Goal: Task Accomplishment & Management: Manage account settings

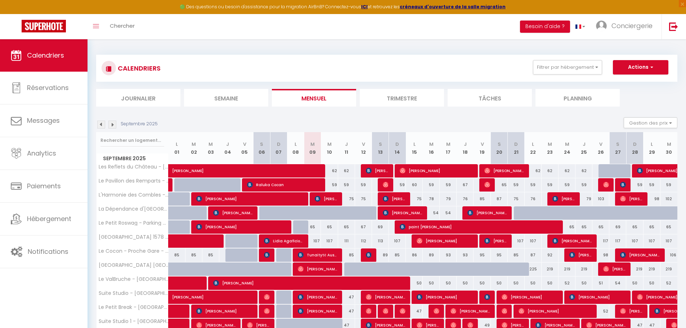
select select
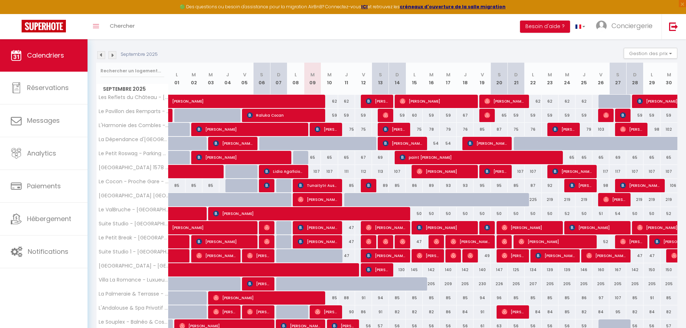
scroll to position [108, 0]
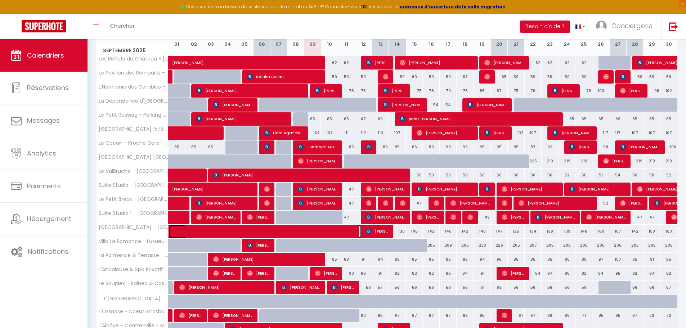
click at [267, 230] on span at bounding box center [270, 232] width 182 height 14
select select "OK"
select select "KO"
select select "0"
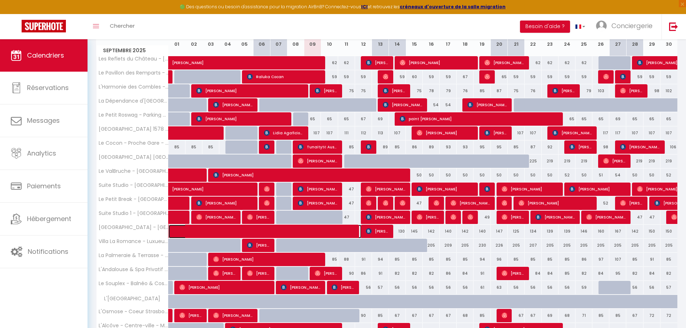
select select "1"
select select
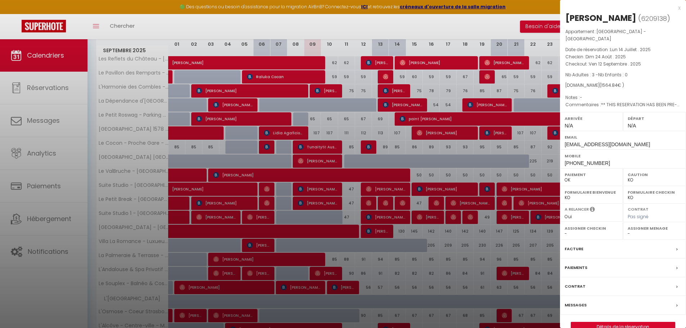
click at [681, 10] on div "x [PERSON_NAME] ( 6209138 ) Appartement : [GEOGRAPHIC_DATA] - [GEOGRAPHIC_DATA]…" at bounding box center [623, 171] width 126 height 343
click at [679, 8] on div "x" at bounding box center [620, 8] width 121 height 9
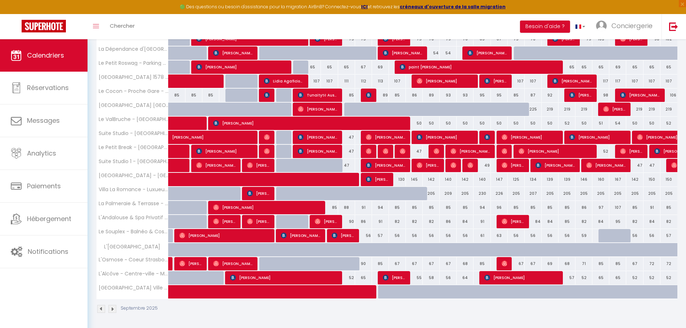
scroll to position [161, 0]
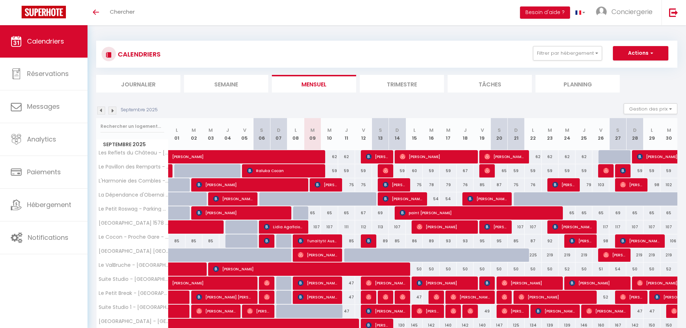
click at [331, 155] on div "62" at bounding box center [329, 156] width 17 height 13
type input "62"
select select "1"
type input "Mer 10 Septembre 2025"
type input "Jeu 11 Septembre 2025"
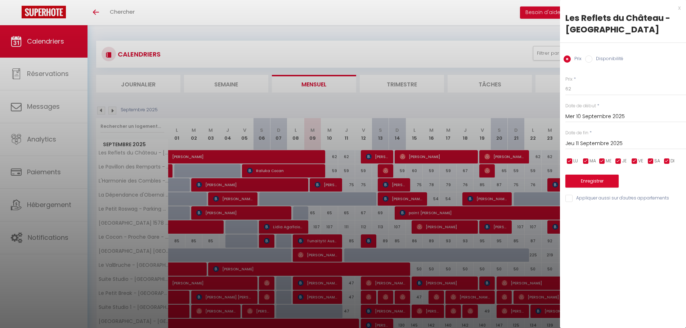
click at [599, 56] on label "Disponibilité" at bounding box center [607, 59] width 31 height 8
click at [592, 56] on input "Disponibilité" at bounding box center [588, 58] width 7 height 7
radio input "true"
radio input "false"
click at [588, 93] on select "Disponible Indisponible" at bounding box center [625, 89] width 121 height 14
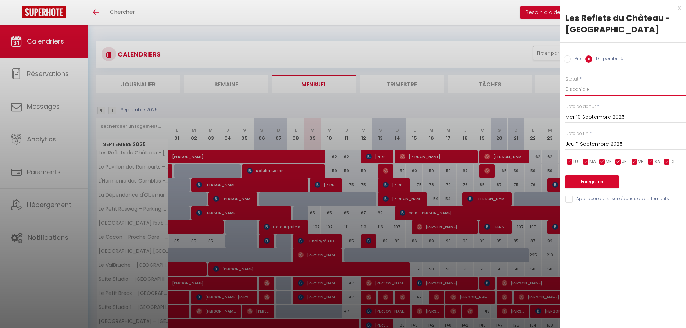
select select "0"
click at [565, 82] on select "Disponible Indisponible" at bounding box center [625, 89] width 121 height 14
click at [594, 190] on div "Prix * 62 Statut * Disponible Indisponible Date de début * Mer 10 Septembre 202…" at bounding box center [623, 135] width 126 height 137
click at [594, 184] on button "Enregistrer" at bounding box center [591, 181] width 53 height 13
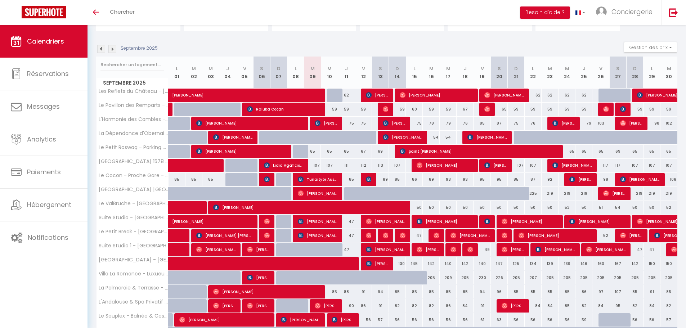
scroll to position [78, 0]
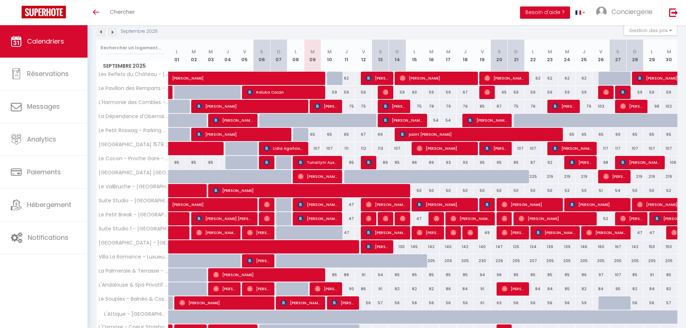
click at [401, 248] on div "130" at bounding box center [397, 246] width 17 height 13
select select "1"
type input "Dim 14 Septembre 2025"
type input "Lun 15 Septembre 2025"
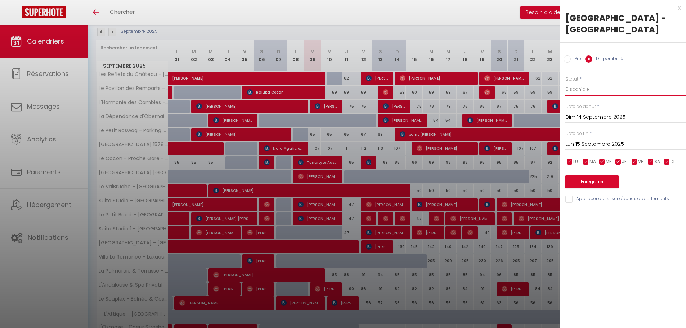
click at [588, 89] on select "Disponible Indisponible" at bounding box center [625, 89] width 121 height 14
select select "0"
click at [565, 82] on select "Disponible Indisponible" at bounding box center [625, 89] width 121 height 14
click at [599, 182] on button "Enregistrer" at bounding box center [591, 181] width 53 height 13
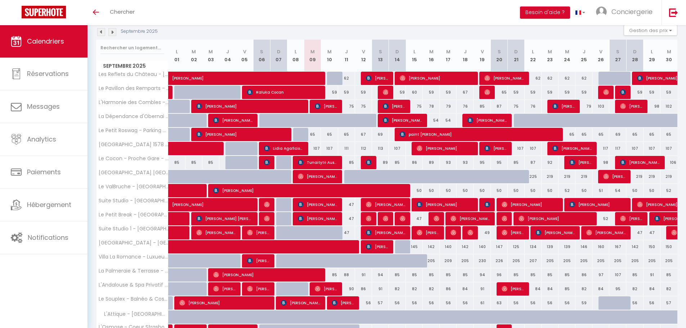
click at [113, 34] on img at bounding box center [112, 32] width 8 height 8
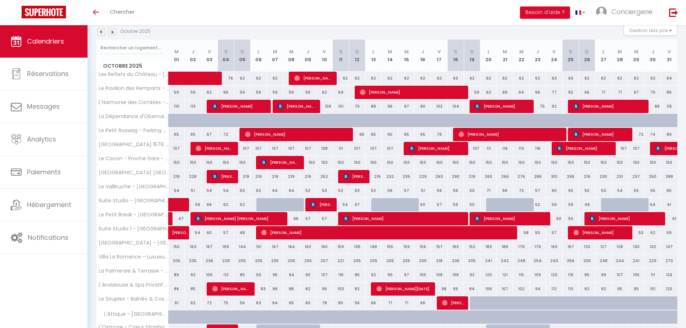
click at [652, 249] on div "132" at bounding box center [652, 246] width 17 height 13
select select "1"
type input "Jeu 30 Octobre 2025"
type input "Ven 31 Octobre 2025"
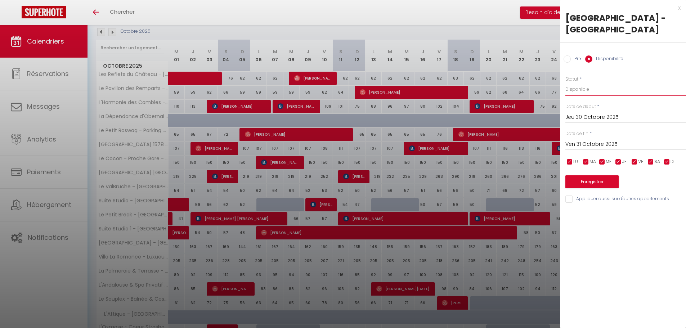
click at [598, 95] on select "Disponible Indisponible" at bounding box center [625, 89] width 121 height 14
select select "0"
click at [565, 82] on select "Disponible Indisponible" at bounding box center [625, 89] width 121 height 14
click at [599, 142] on input "Ven 31 Octobre 2025" at bounding box center [625, 144] width 121 height 9
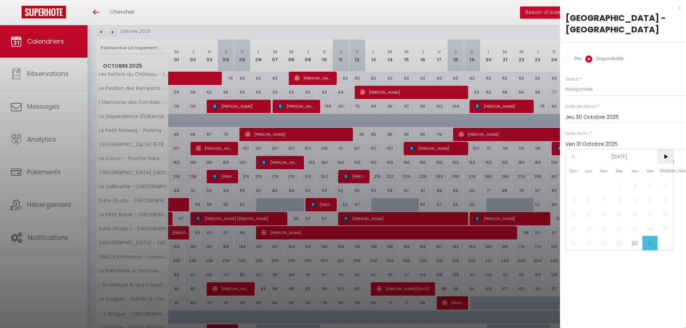
click at [667, 158] on span ">" at bounding box center [664, 156] width 15 height 14
click at [639, 232] on span "20" at bounding box center [634, 228] width 15 height 14
type input "Jeu 20 Novembre 2025"
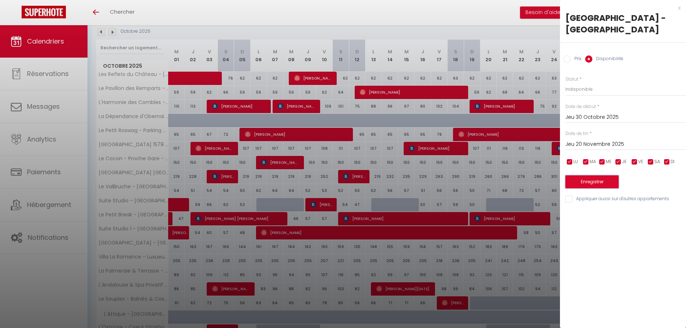
click at [605, 182] on button "Enregistrer" at bounding box center [591, 181] width 53 height 13
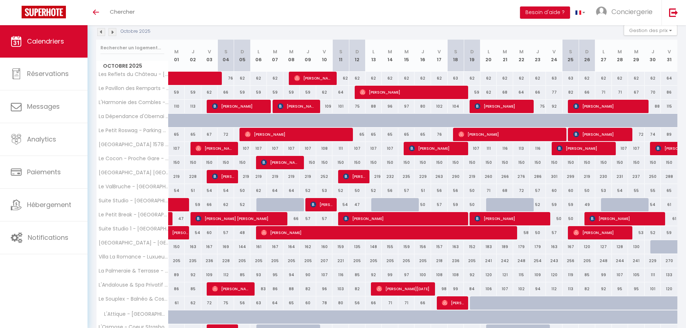
click at [655, 247] on div at bounding box center [658, 247] width 17 height 14
select select "1"
type input "Jeu 30 Octobre 2025"
type input "Ven 31 Octobre 2025"
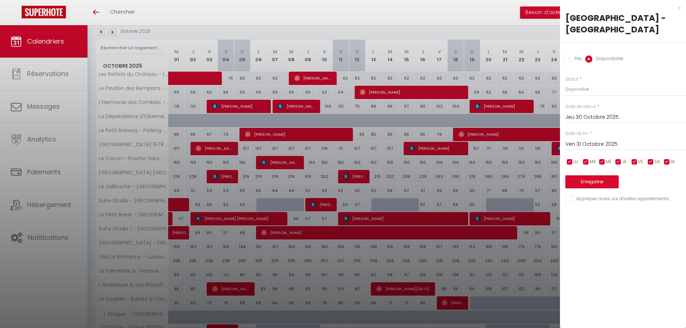
click at [598, 141] on input "Ven 31 Octobre 2025" at bounding box center [625, 144] width 121 height 9
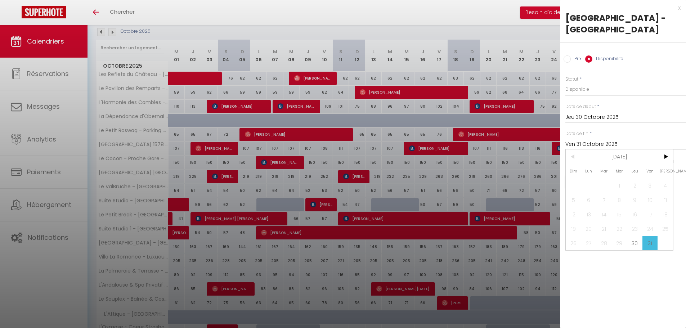
click at [677, 6] on div "x" at bounding box center [620, 8] width 121 height 9
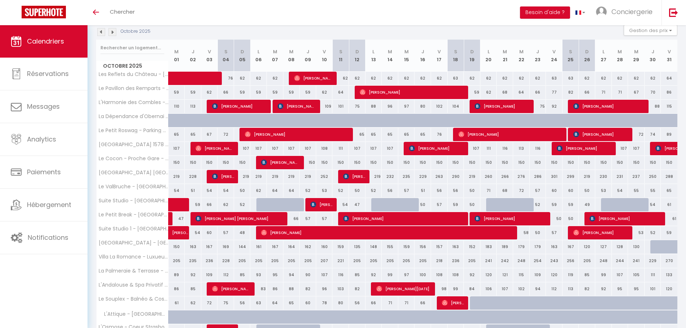
click at [653, 248] on div at bounding box center [658, 247] width 17 height 14
select select "1"
type input "Jeu 30 Octobre 2025"
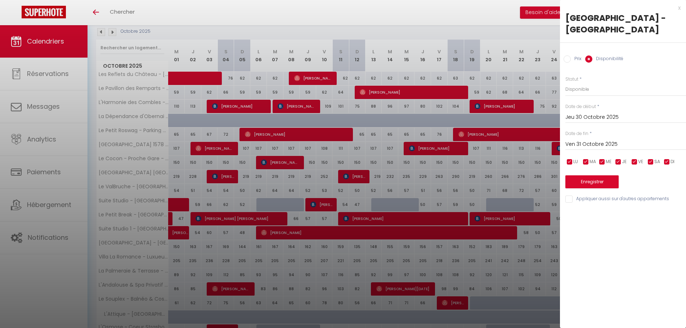
click at [593, 147] on input "Ven 31 Octobre 2025" at bounding box center [625, 144] width 121 height 9
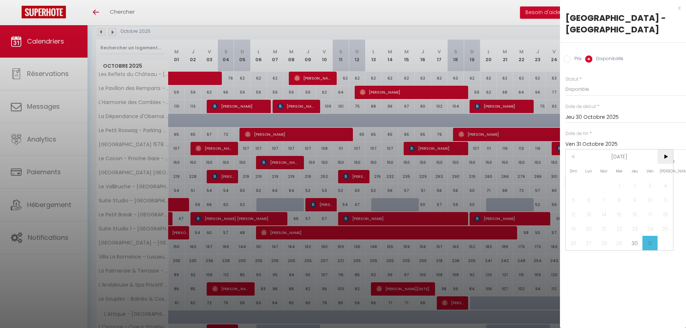
click at [668, 158] on span ">" at bounding box center [664, 156] width 15 height 14
click at [569, 258] on span "30" at bounding box center [573, 257] width 15 height 14
type input "Dim 30 Novembre 2025"
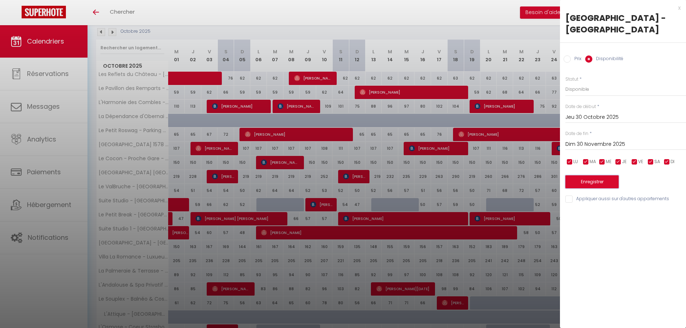
drag, startPoint x: 604, startPoint y: 181, endPoint x: 605, endPoint y: 185, distance: 3.7
click at [603, 181] on button "Enregistrer" at bounding box center [591, 181] width 53 height 13
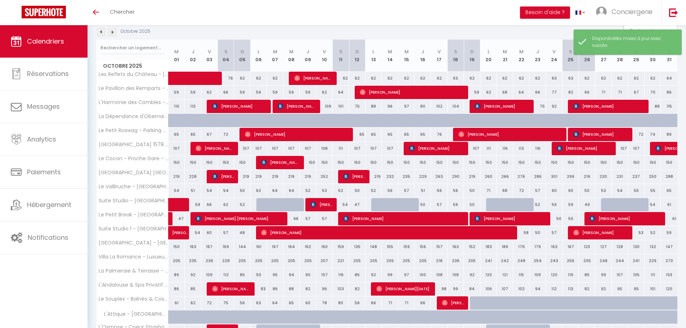
click at [105, 32] on img at bounding box center [101, 32] width 8 height 8
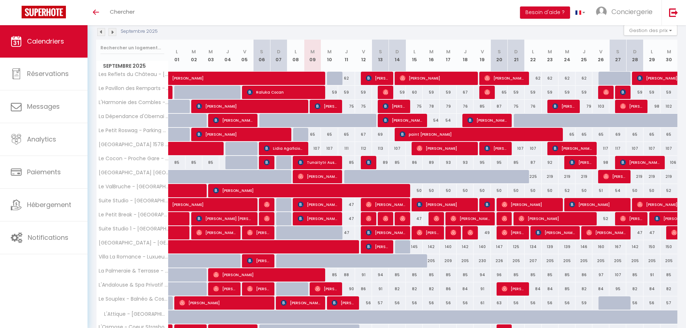
click at [669, 247] on div "150" at bounding box center [668, 246] width 17 height 13
select select "1"
type input "Mar 30 Septembre 2025"
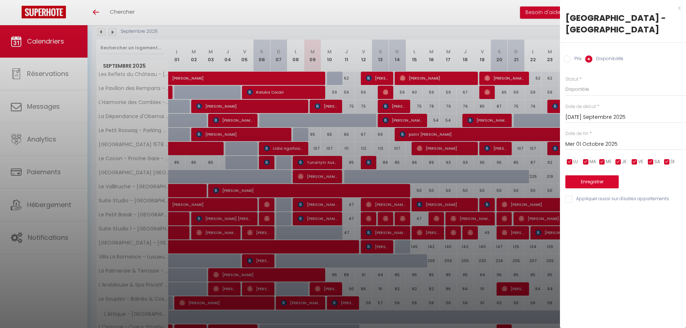
click at [597, 146] on input "Mer 01 Octobre 2025" at bounding box center [625, 144] width 121 height 9
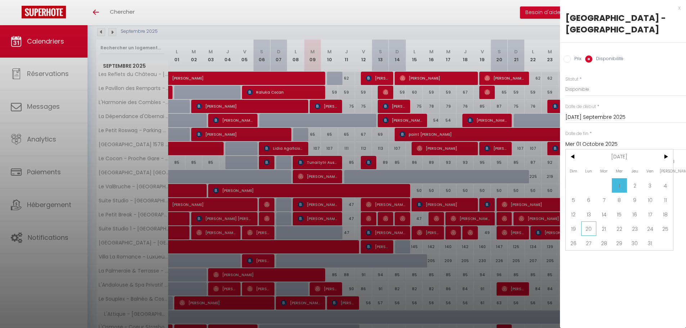
click at [592, 230] on span "20" at bounding box center [588, 228] width 15 height 14
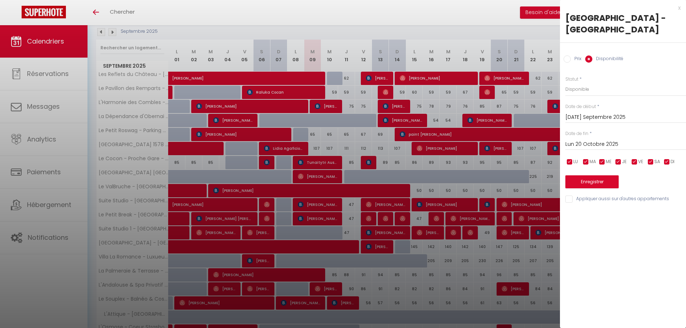
click at [595, 145] on input "Lun 20 Octobre 2025" at bounding box center [625, 144] width 121 height 9
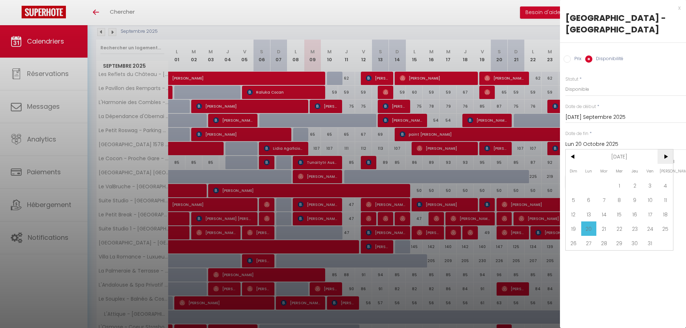
click at [666, 158] on span ">" at bounding box center [664, 156] width 15 height 14
click at [636, 229] on span "20" at bounding box center [634, 228] width 15 height 14
type input "Jeu 20 Novembre 2025"
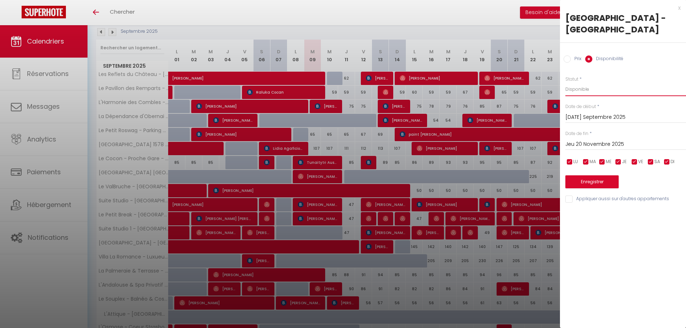
click at [593, 90] on select "Disponible Indisponible" at bounding box center [625, 89] width 121 height 14
select select "0"
click at [565, 82] on select "Disponible Indisponible" at bounding box center [625, 89] width 121 height 14
click at [605, 184] on button "Enregistrer" at bounding box center [591, 181] width 53 height 13
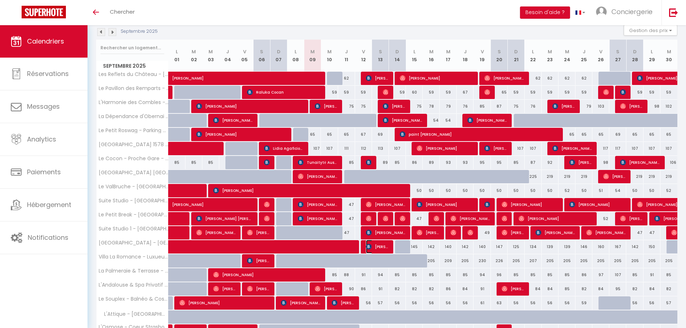
click at [383, 247] on span "[PERSON_NAME]" at bounding box center [377, 247] width 23 height 14
select select "OK"
select select "KO"
select select "0"
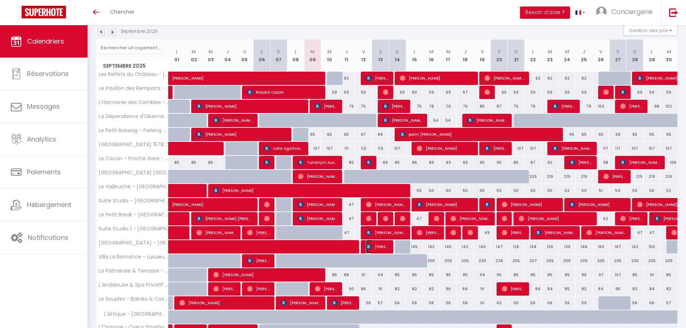
select select "1"
select select
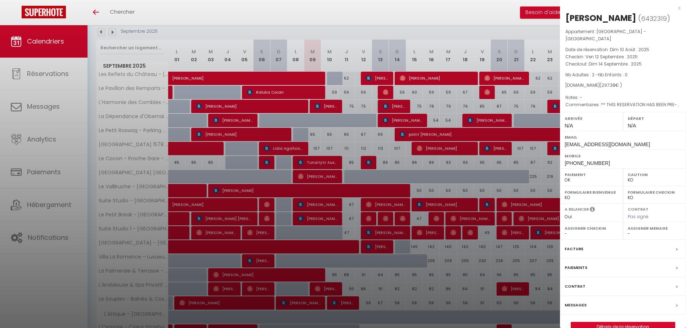
click at [678, 8] on div "x" at bounding box center [620, 8] width 121 height 9
